Goal: Information Seeking & Learning: Find specific fact

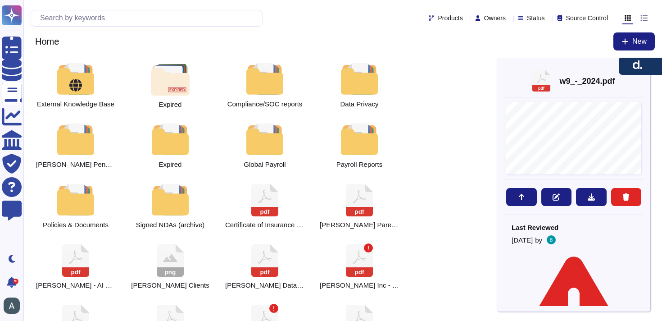
scroll to position [41, 0]
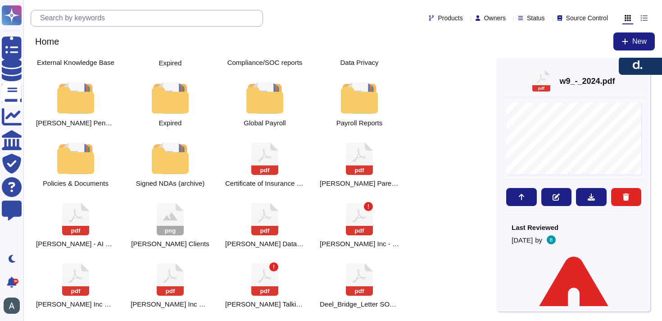
click at [106, 23] on input "text" at bounding box center [149, 18] width 227 height 16
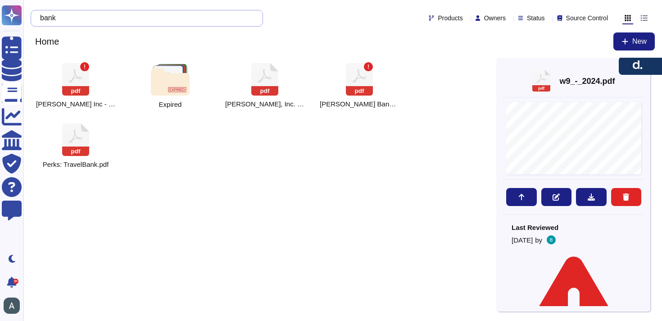
scroll to position [0, 0]
type input "bank"
click at [269, 93] on rect at bounding box center [264, 90] width 27 height 9
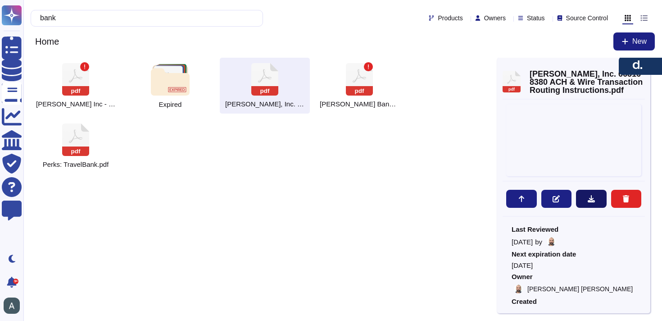
click at [588, 196] on icon at bounding box center [591, 198] width 7 height 7
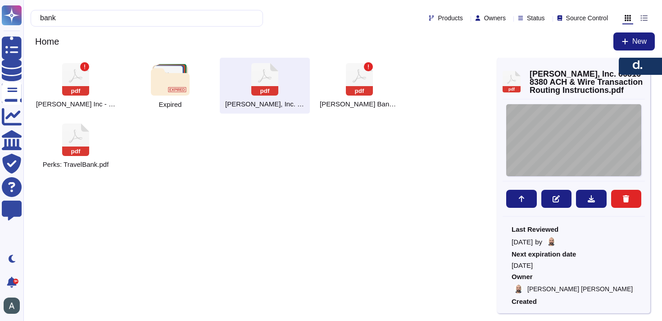
click at [565, 134] on div "[DATE] [PERSON_NAME], Inc. [STREET_ADDRESS] IMPORTANT | Standard Settlement Ins…" at bounding box center [573, 140] width 135 height 72
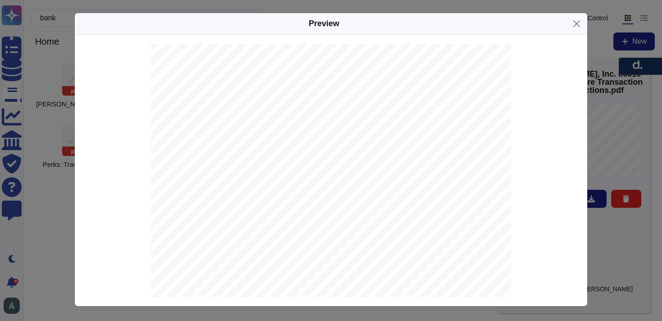
scroll to position [45, 0]
click at [325, 182] on div "[DATE] [PERSON_NAME], Inc. [STREET_ADDRESS] IMPORTANT | Standard Settlement Ins…" at bounding box center [331, 254] width 360 height 510
click at [318, 190] on span "663168380" at bounding box center [309, 192] width 29 height 6
copy span "663168380"
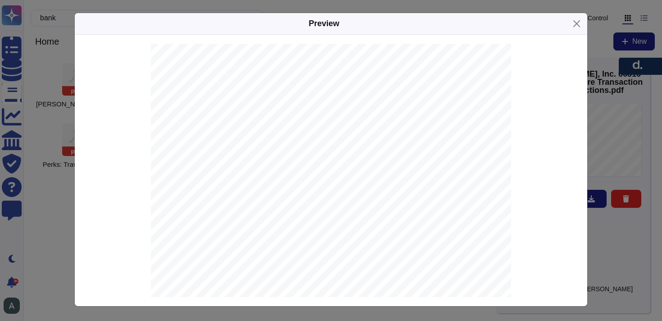
click at [366, 203] on span "JPMORGAN CHASE BANK, N.A." at bounding box center [338, 201] width 86 height 6
copy span ","
drag, startPoint x: 286, startPoint y: 117, endPoint x: 383, endPoint y: 117, distance: 97.3
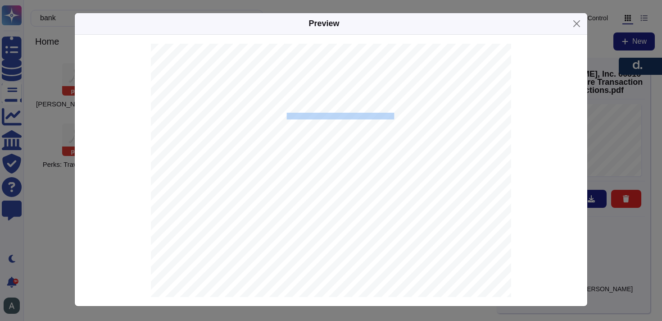
click at [383, 117] on span "with JPMORGAN CHASE BANK, N.A. JPMorganChase [US_STATE][GEOGRAPHIC_DATA]." at bounding box center [306, 117] width 238 height 6
copy span "JPMorganChase [US_STATE][GEOGRAPHIC_DATA]"
click at [306, 216] on span "021000021" at bounding box center [309, 216] width 29 height 6
copy span "021000021"
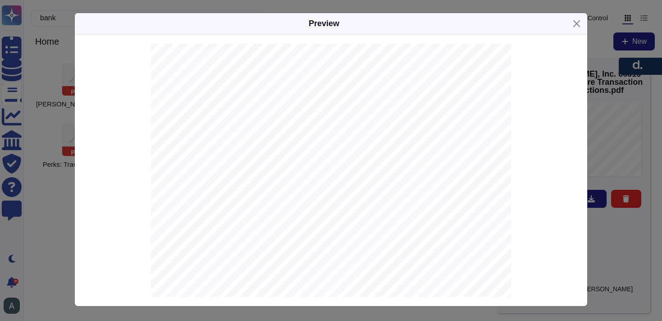
click at [313, 208] on span "[SWIFT_CODE]" at bounding box center [315, 208] width 41 height 6
copy span "[SWIFT_CODE]"
